Goal: Task Accomplishment & Management: Use online tool/utility

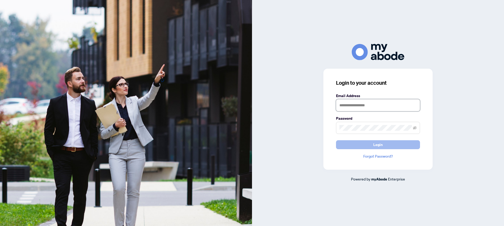
type input "**********"
click at [380, 144] on span "Login" at bounding box center [377, 144] width 9 height 8
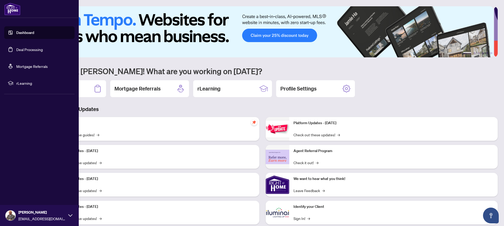
click at [37, 50] on link "Deal Processing" at bounding box center [29, 49] width 27 height 5
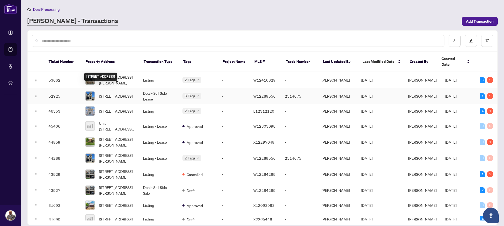
click at [122, 93] on span "[STREET_ADDRESS]" at bounding box center [116, 96] width 34 height 6
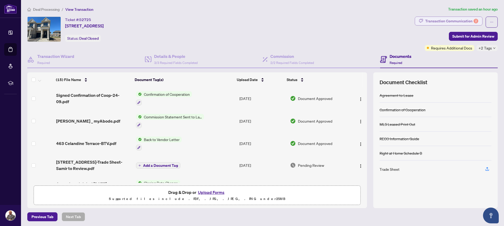
click at [451, 19] on div "Transaction Communication 2" at bounding box center [451, 21] width 53 height 8
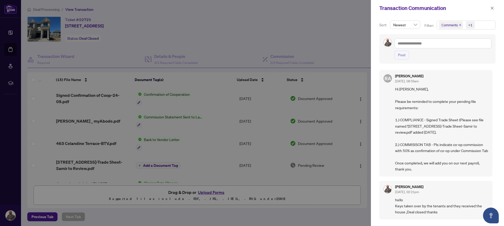
click at [200, 138] on div at bounding box center [252, 113] width 504 height 226
click at [87, 121] on div at bounding box center [252, 113] width 504 height 226
click at [494, 8] on icon "close" at bounding box center [492, 8] width 4 height 4
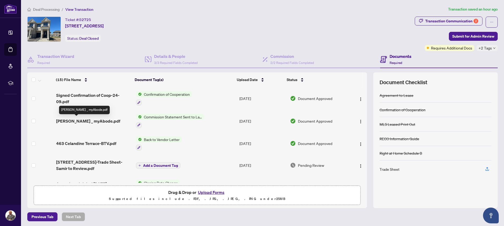
click at [79, 123] on span "[PERSON_NAME] _ myAbode.pdf" at bounding box center [88, 121] width 64 height 6
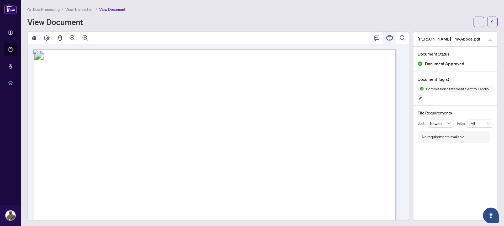
click at [388, 36] on icon "Print" at bounding box center [389, 38] width 6 height 6
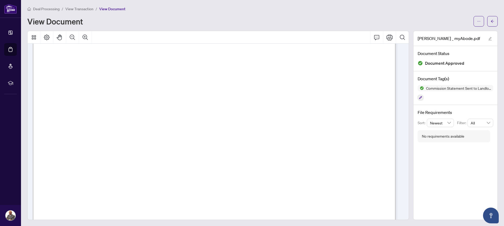
scroll to position [158, 0]
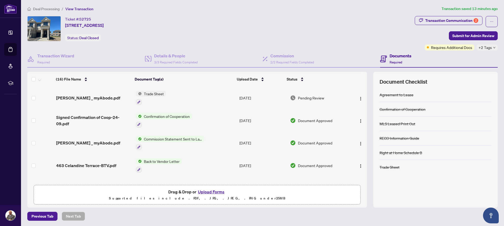
click at [211, 192] on button "Upload Forms" at bounding box center [211, 191] width 30 height 7
